Goal: Use online tool/utility

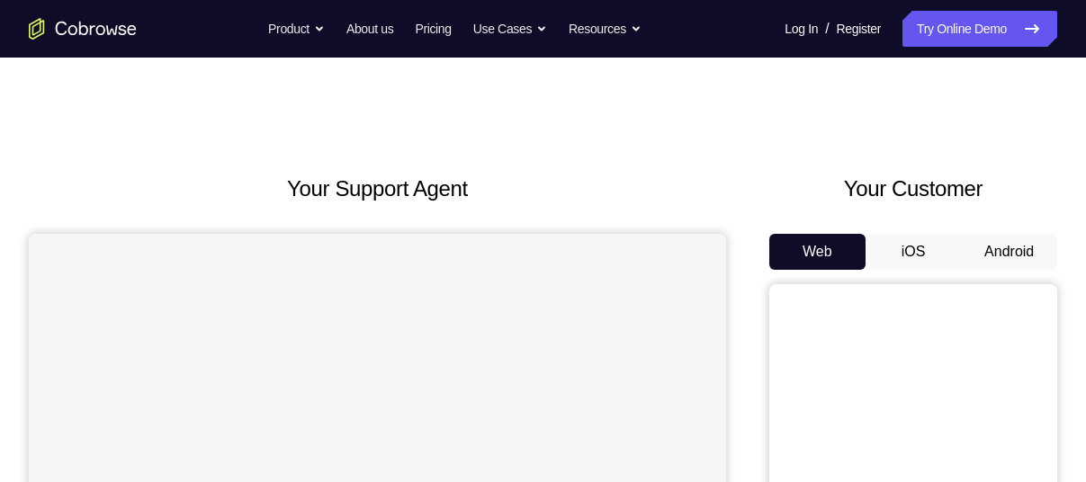
click at [981, 251] on button "Android" at bounding box center [1009, 252] width 96 height 36
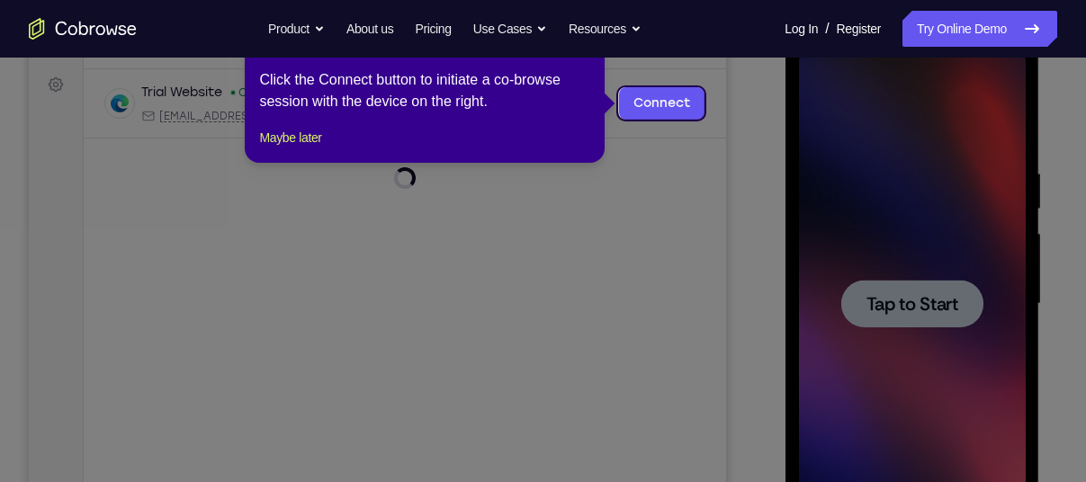
scroll to position [204, 0]
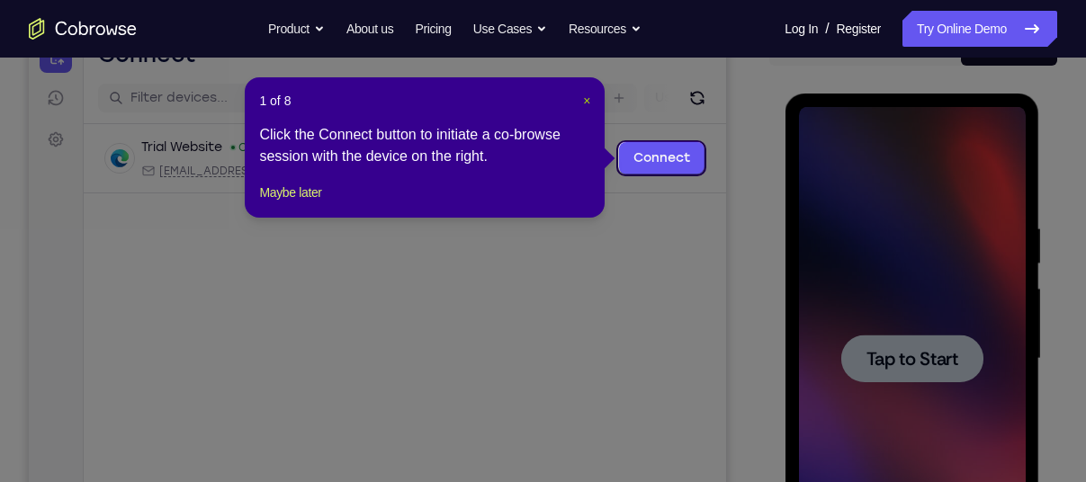
click at [584, 96] on span "×" at bounding box center [586, 101] width 7 height 14
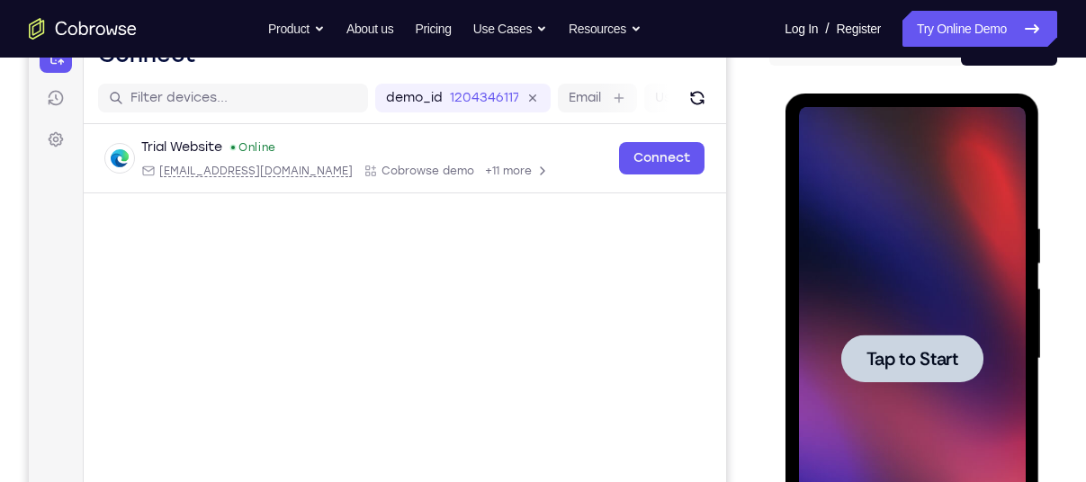
click at [893, 353] on span "Tap to Start" at bounding box center [912, 359] width 92 height 18
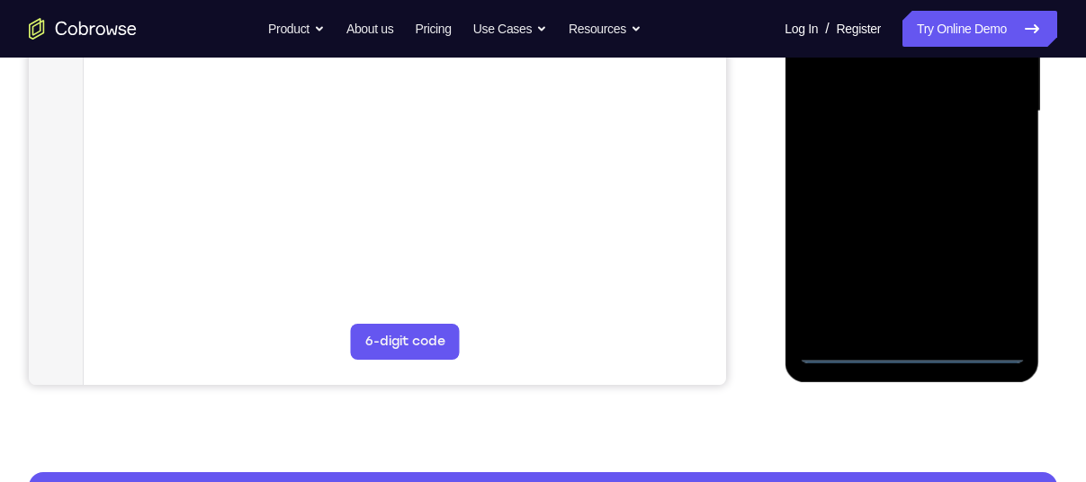
scroll to position [460, 0]
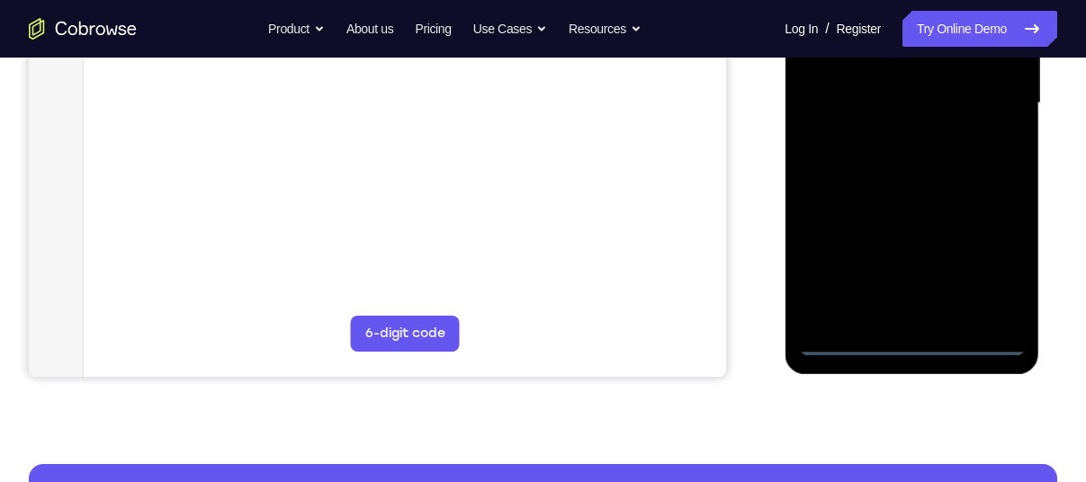
click at [912, 338] on div at bounding box center [911, 104] width 227 height 504
click at [1005, 261] on div at bounding box center [911, 104] width 227 height 504
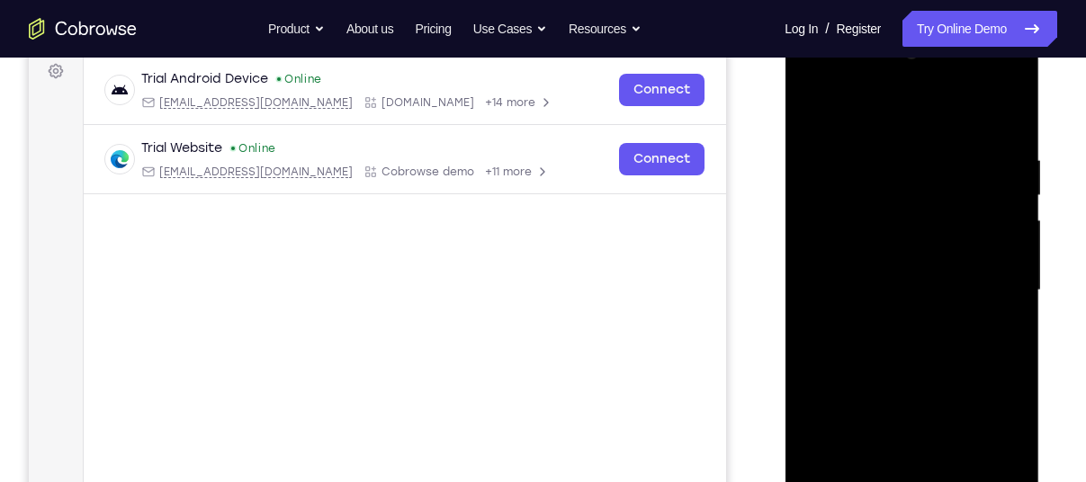
scroll to position [267, 0]
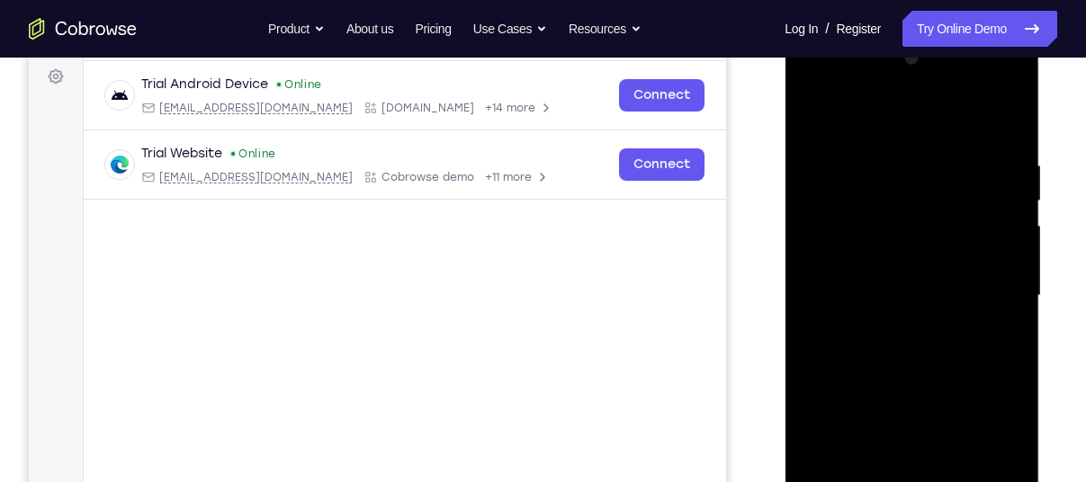
click at [897, 122] on div at bounding box center [911, 296] width 227 height 504
click at [983, 295] on div at bounding box center [911, 296] width 227 height 504
click at [895, 328] on div at bounding box center [911, 296] width 227 height 504
click at [892, 266] on div at bounding box center [911, 296] width 227 height 504
